Goal: Information Seeking & Learning: Learn about a topic

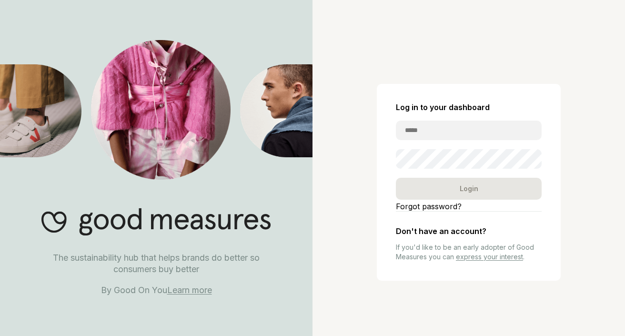
type input "**********"
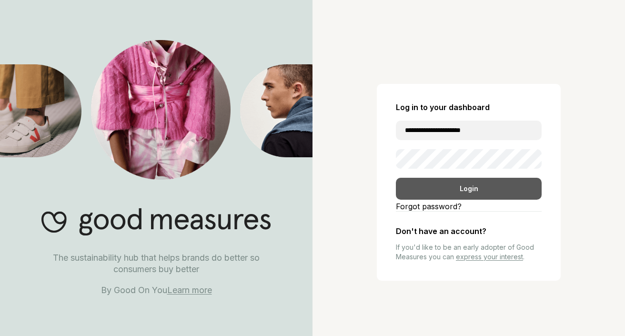
click at [452, 190] on div "Login" at bounding box center [469, 189] width 146 height 22
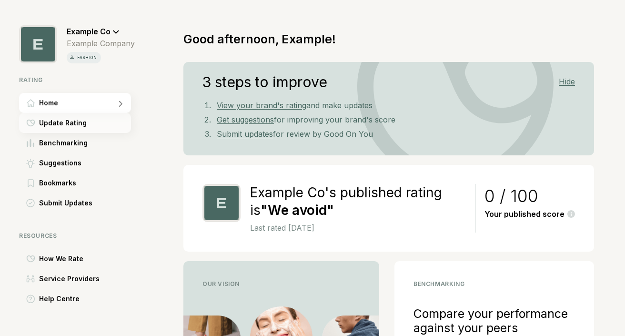
click at [81, 126] on span "Update Rating" at bounding box center [63, 122] width 48 height 11
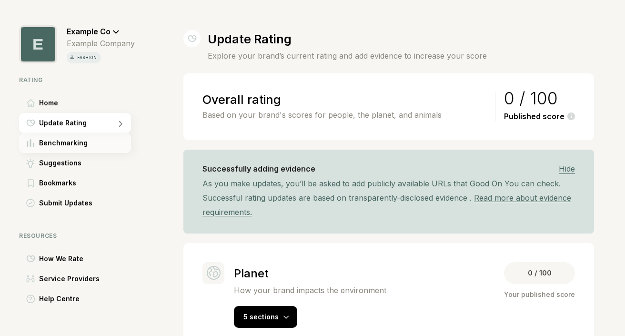
click at [74, 142] on span "Benchmarking" at bounding box center [63, 142] width 49 height 11
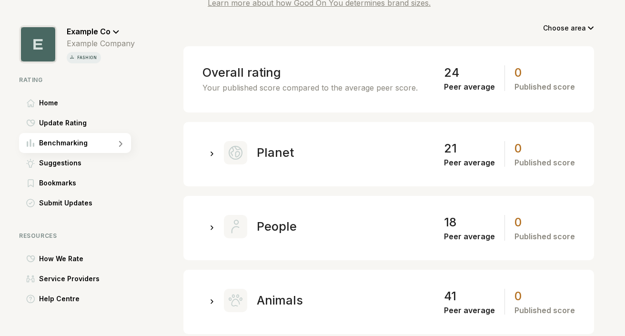
click at [210, 154] on div at bounding box center [212, 153] width 5 height 10
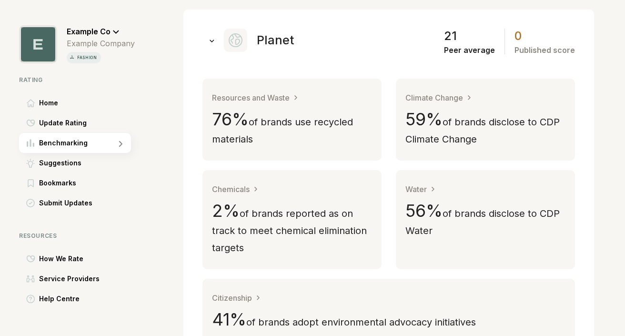
scroll to position [268, 0]
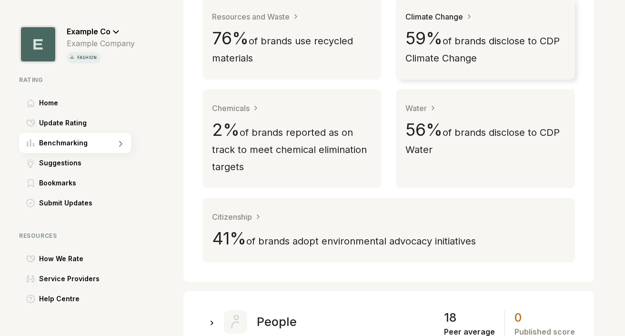
click at [475, 59] on span "of brands disclose to CDP Climate Change" at bounding box center [483, 49] width 154 height 29
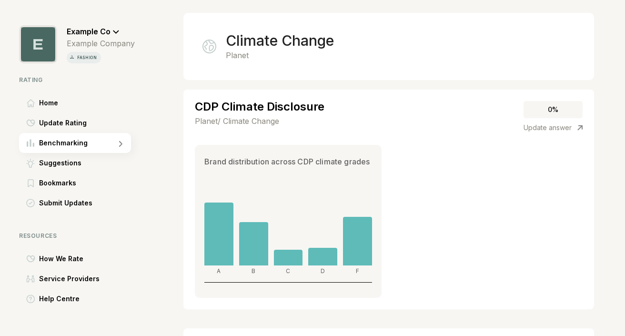
scroll to position [142, 0]
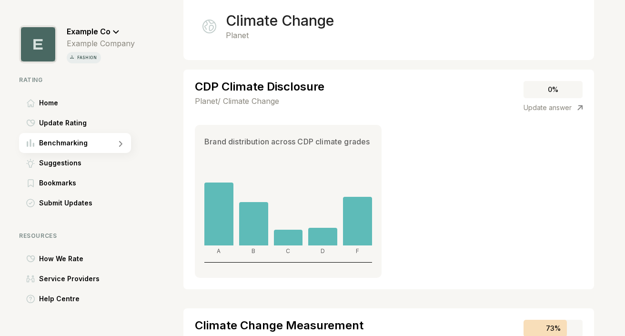
click at [386, 172] on div "Brand distribution across CDP climate grades A B C D F" at bounding box center [389, 201] width 388 height 153
click at [355, 220] on div at bounding box center [357, 221] width 29 height 49
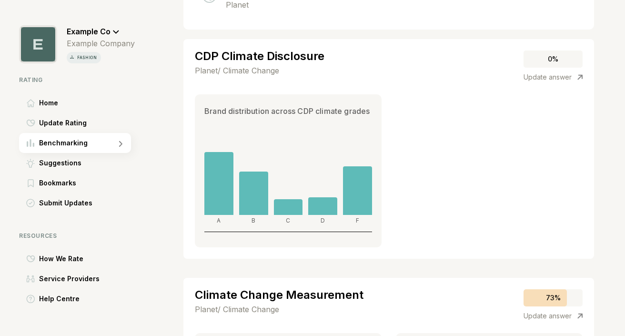
scroll to position [150, 0]
